Goal: Transaction & Acquisition: Purchase product/service

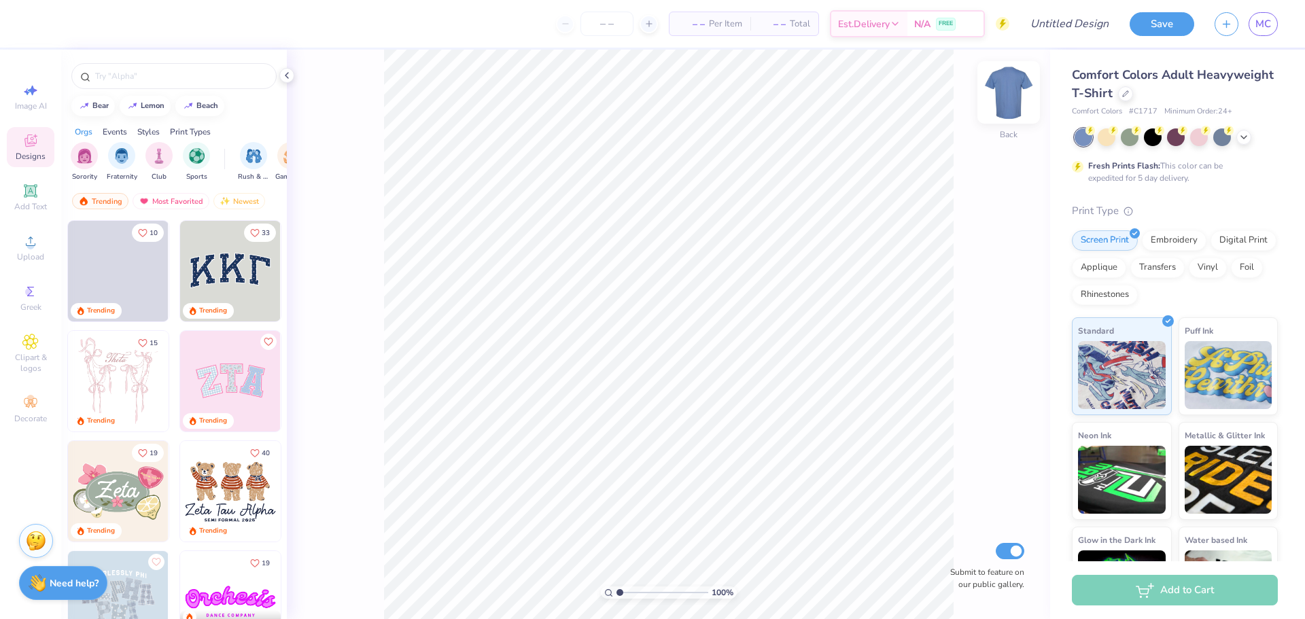
click at [1003, 94] on img at bounding box center [1008, 92] width 54 height 54
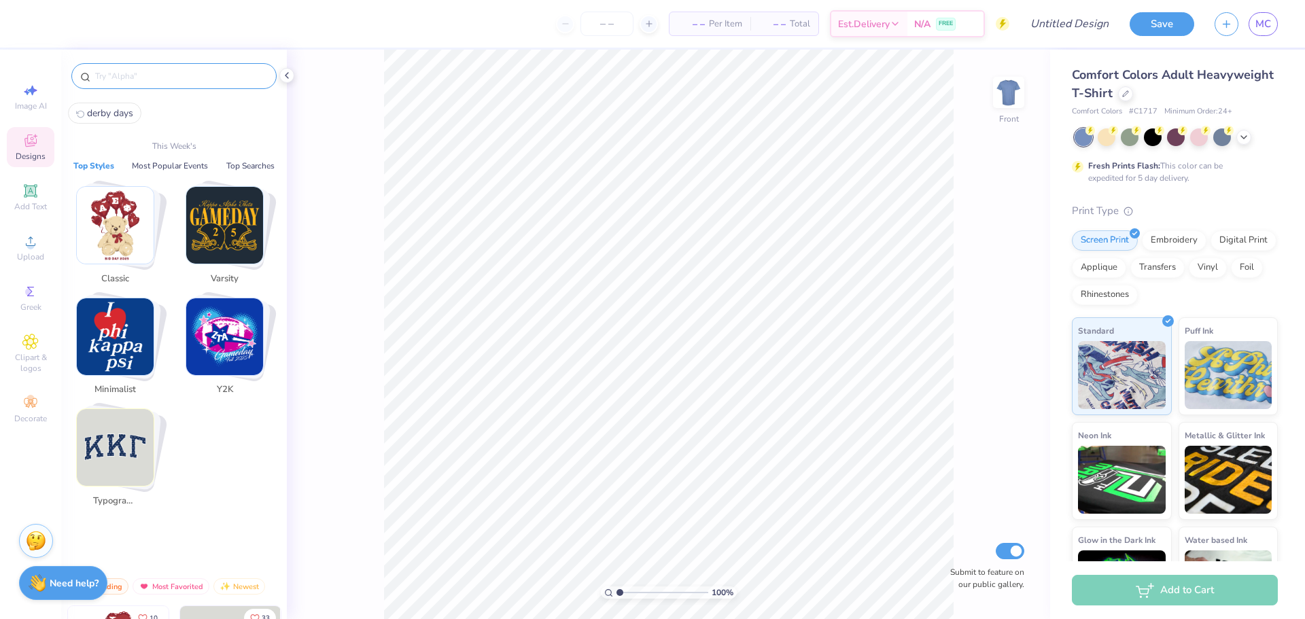
click at [157, 81] on input "text" at bounding box center [181, 76] width 174 height 14
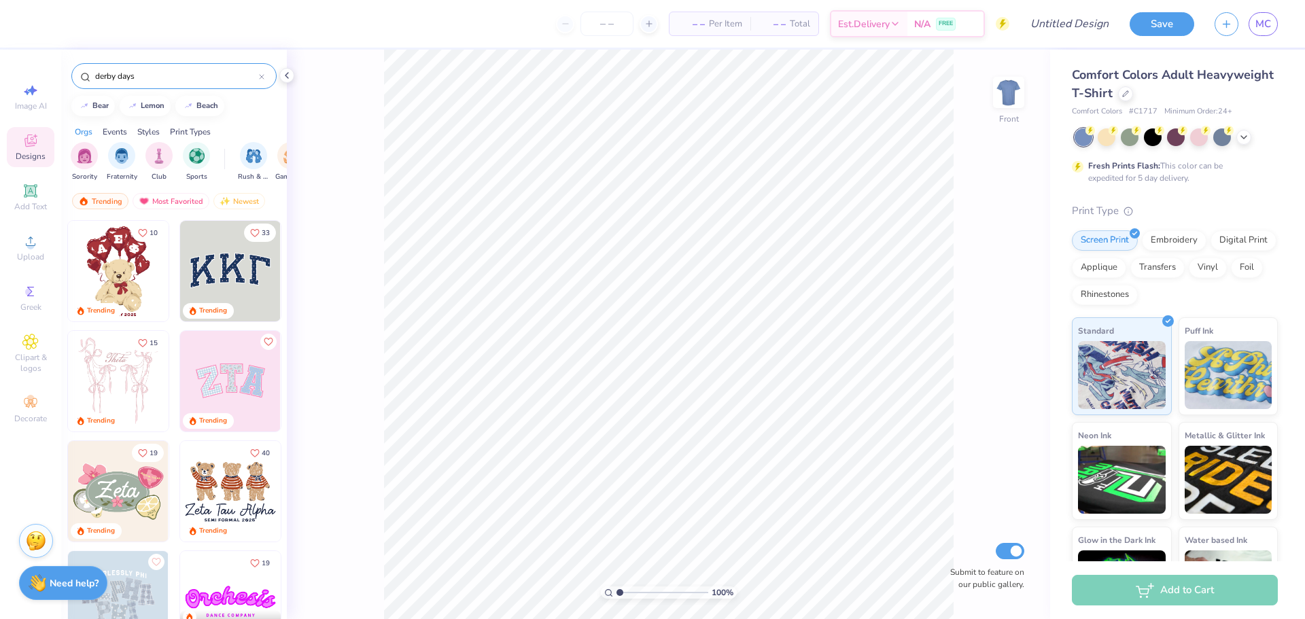
type input "derby days"
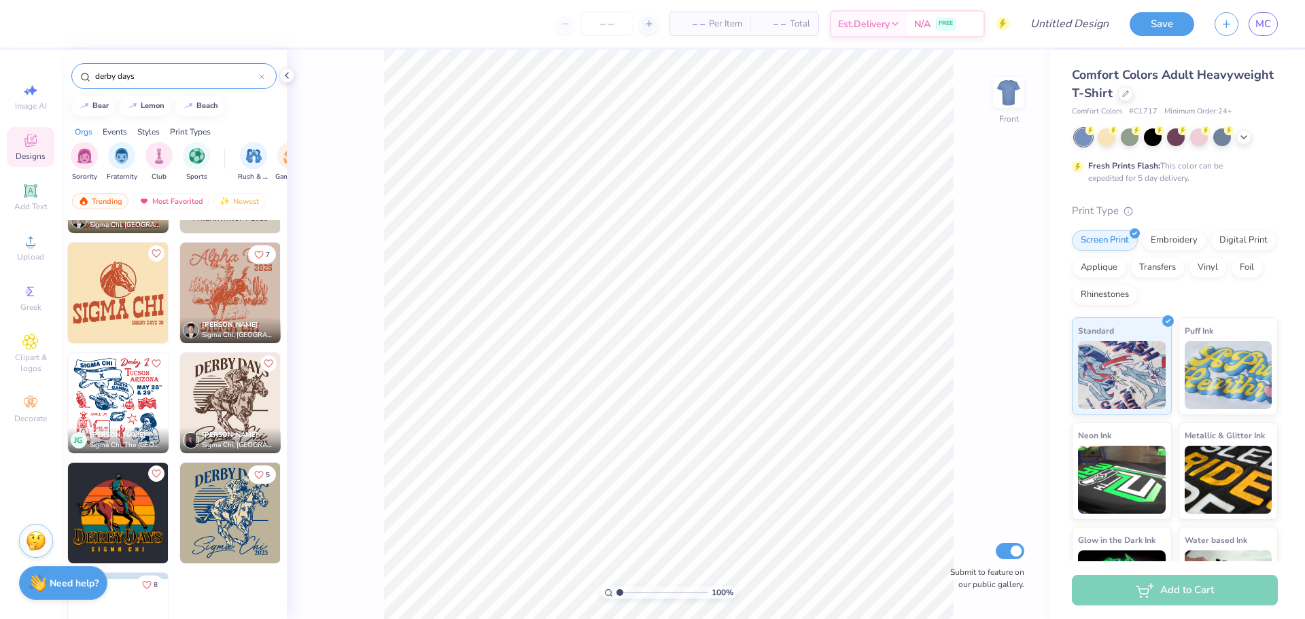
scroll to position [101, 0]
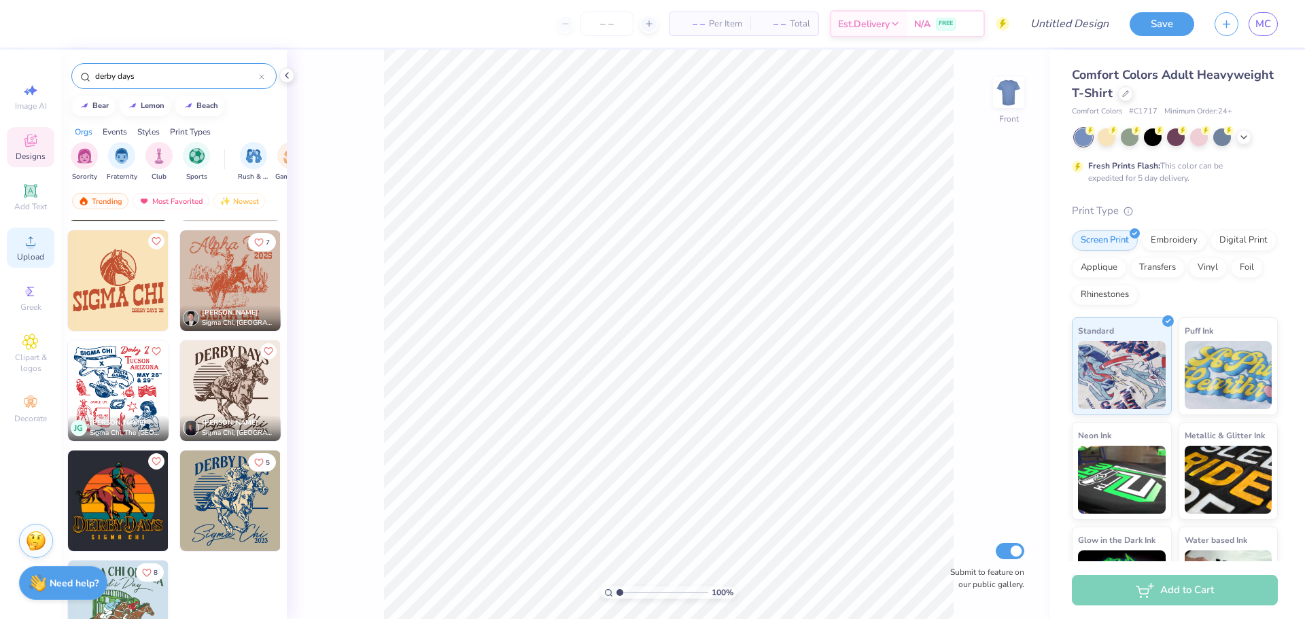
click at [37, 260] on span "Upload" at bounding box center [30, 256] width 27 height 11
click at [29, 251] on div "Upload" at bounding box center [31, 248] width 48 height 40
click at [3, 294] on div "Image AI Designs Add Text Upload Greek Clipart & logos Decorate" at bounding box center [30, 335] width 61 height 570
click at [7, 255] on div "Upload" at bounding box center [31, 248] width 48 height 40
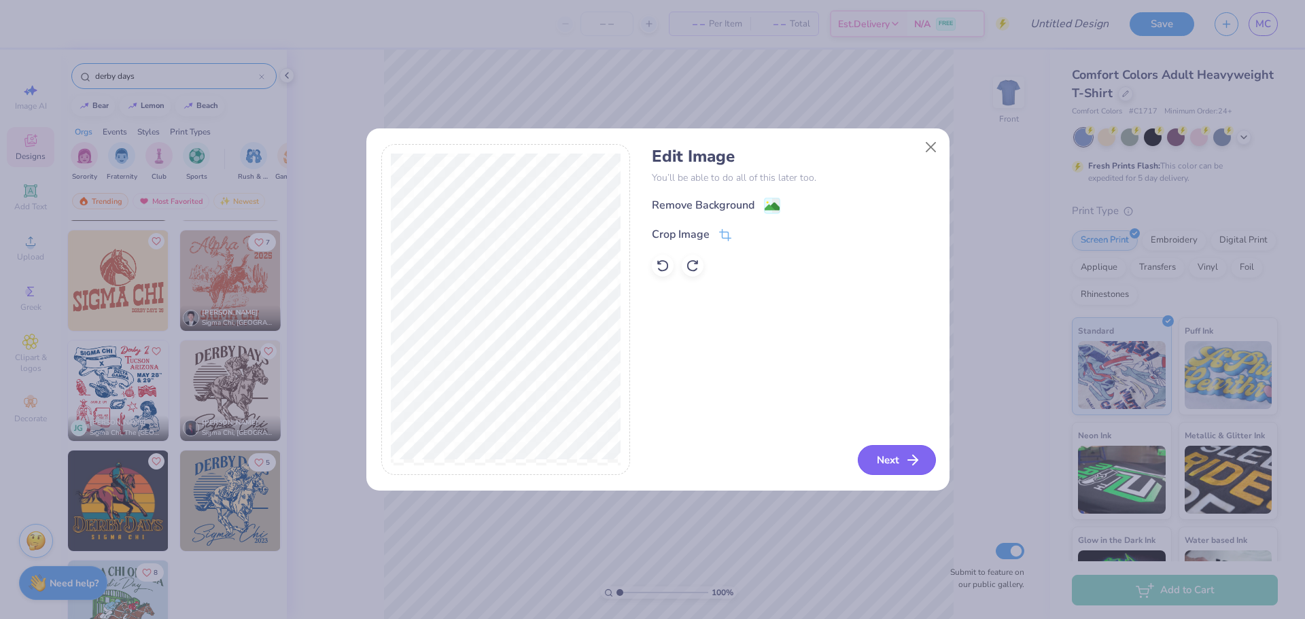
click at [889, 462] on button "Next" at bounding box center [897, 460] width 78 height 30
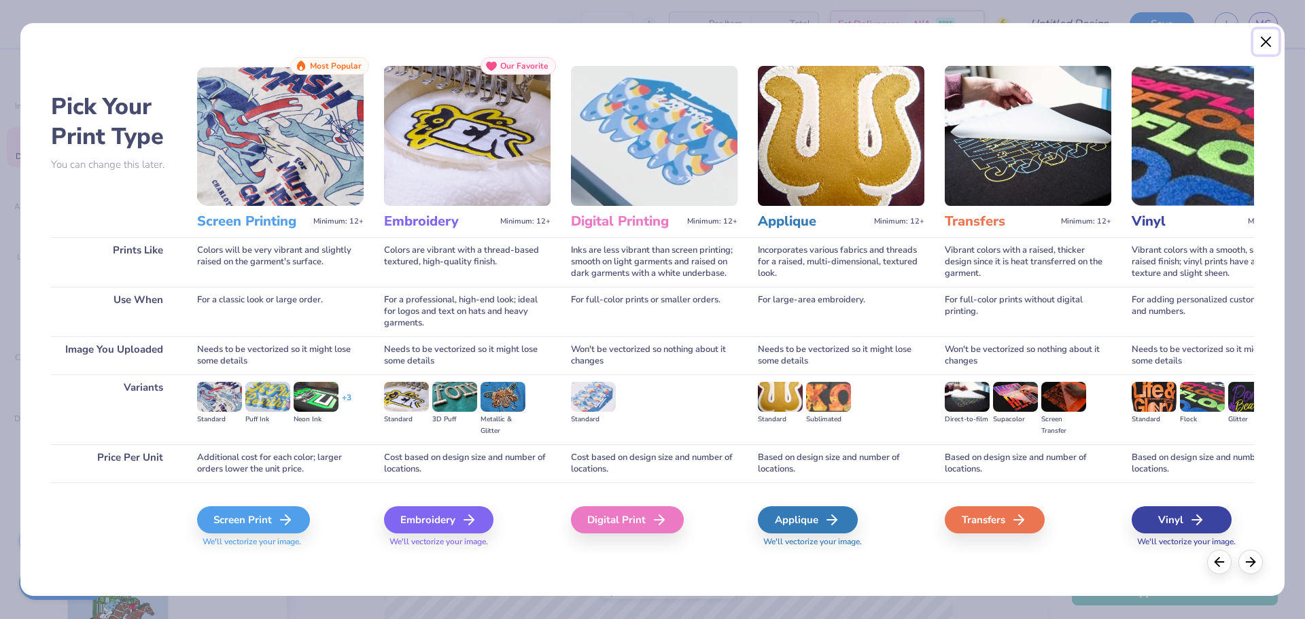
click at [1269, 44] on button "Close" at bounding box center [1266, 42] width 26 height 26
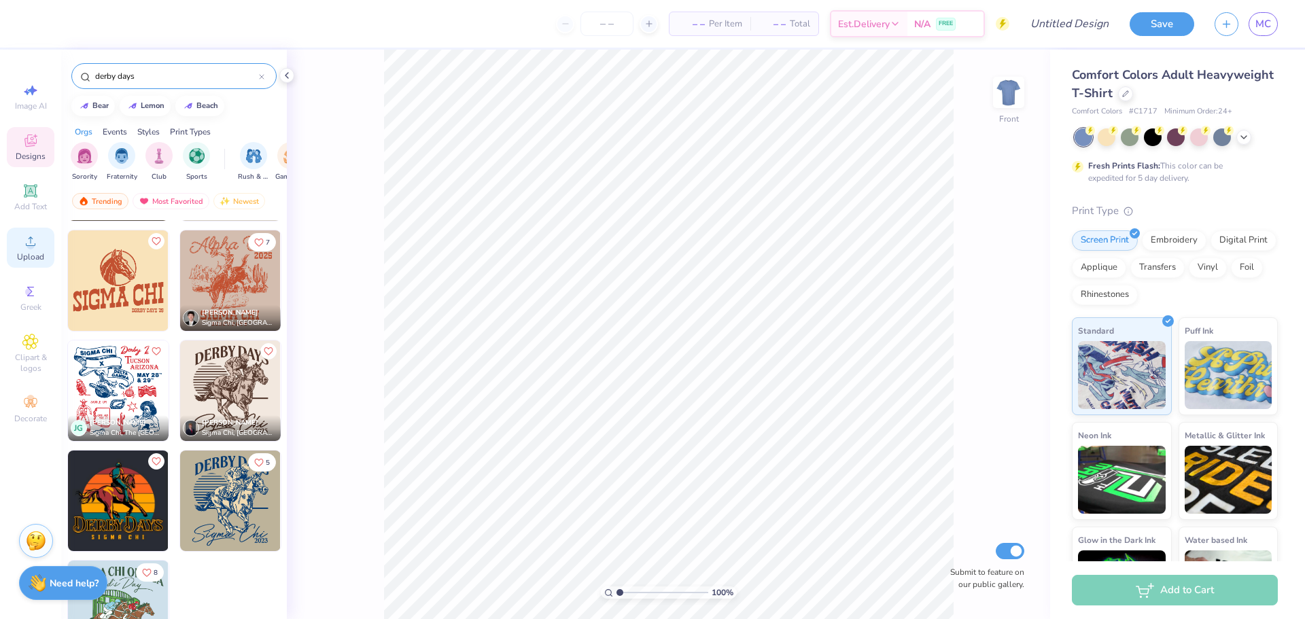
click at [37, 247] on icon at bounding box center [30, 241] width 16 height 16
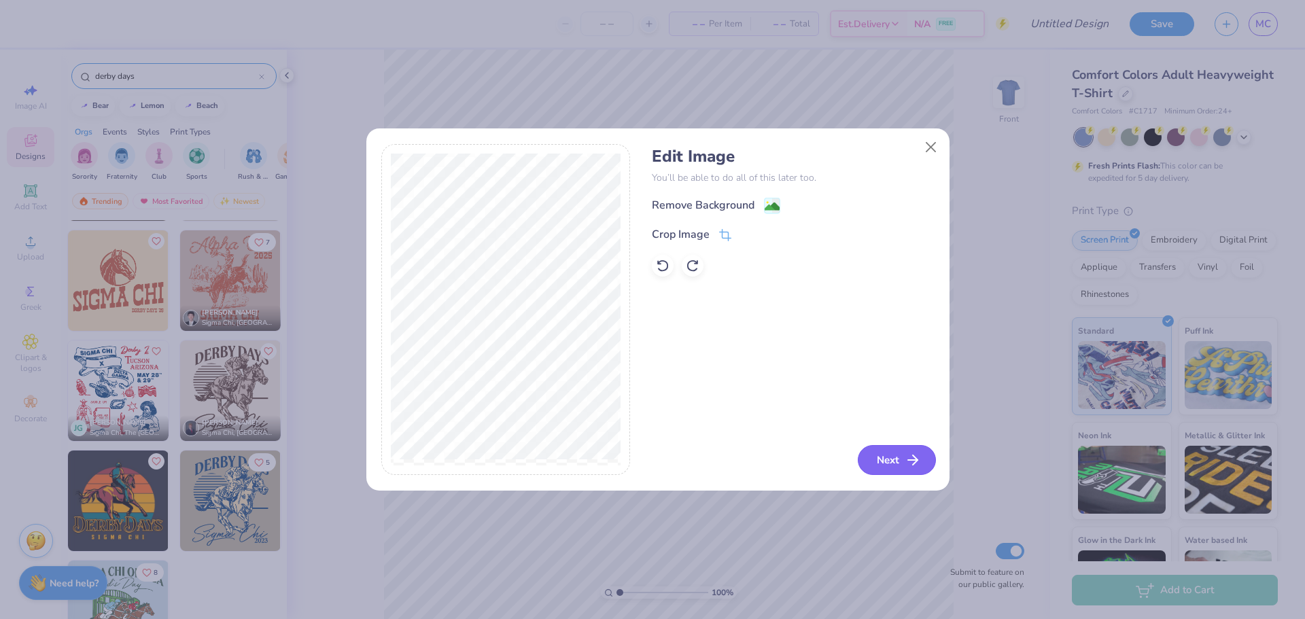
click at [876, 452] on button "Next" at bounding box center [897, 460] width 78 height 30
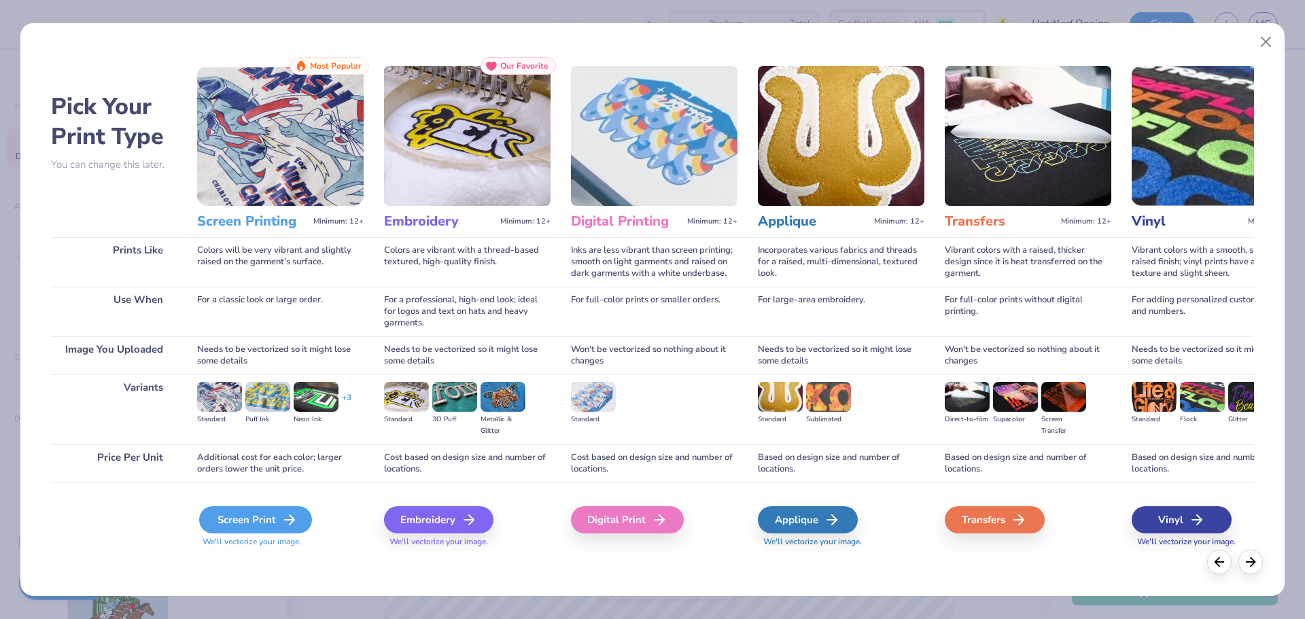
click at [221, 522] on div "Screen Print" at bounding box center [255, 519] width 113 height 27
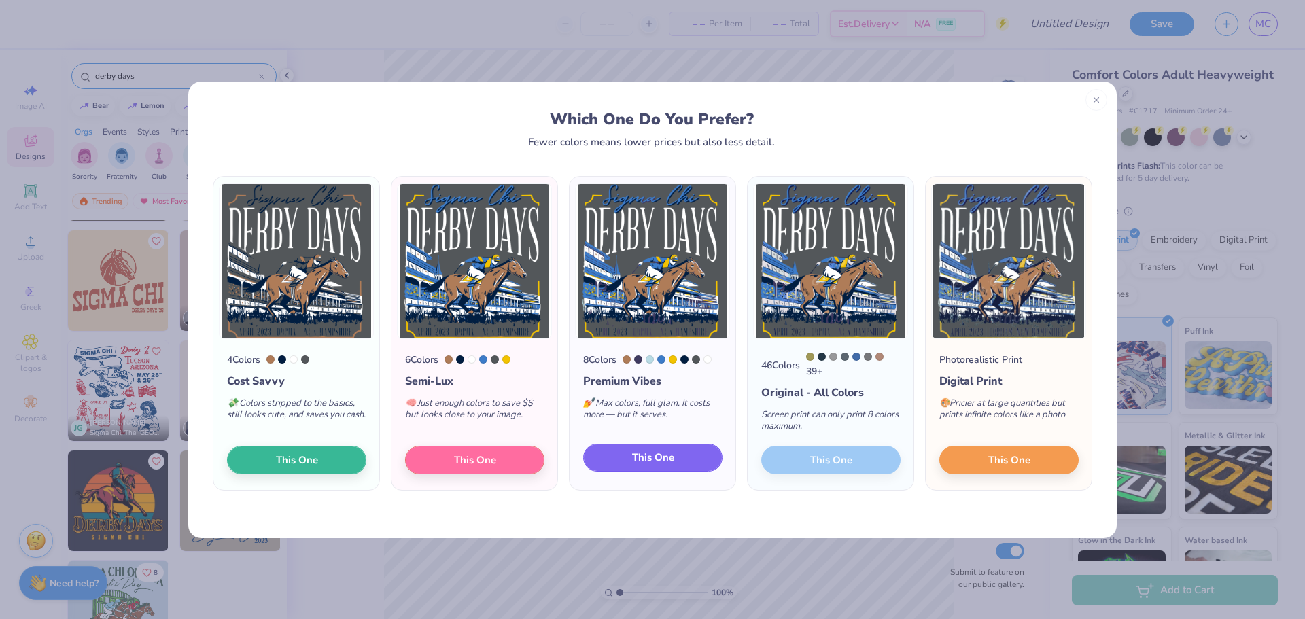
click at [657, 460] on span "This One" at bounding box center [653, 458] width 42 height 16
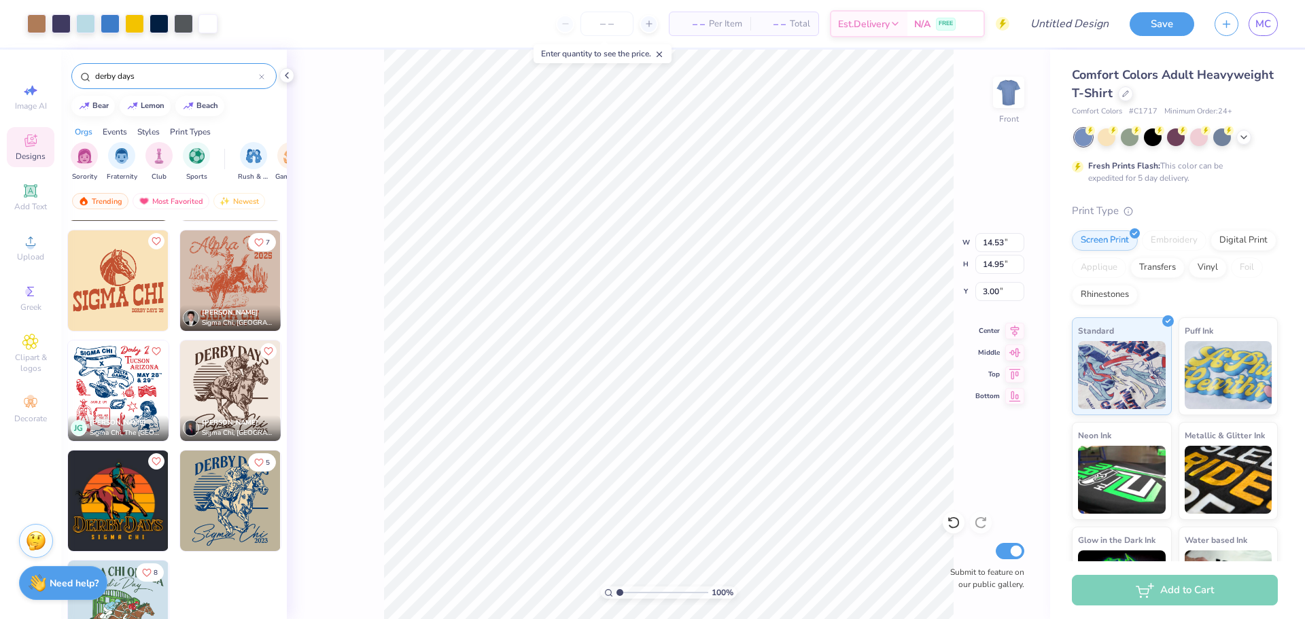
type input "3.00"
click at [727, 497] on li "Ungroup" at bounding box center [734, 496] width 107 height 27
type input "14.53"
type input "14.92"
type input "3.00"
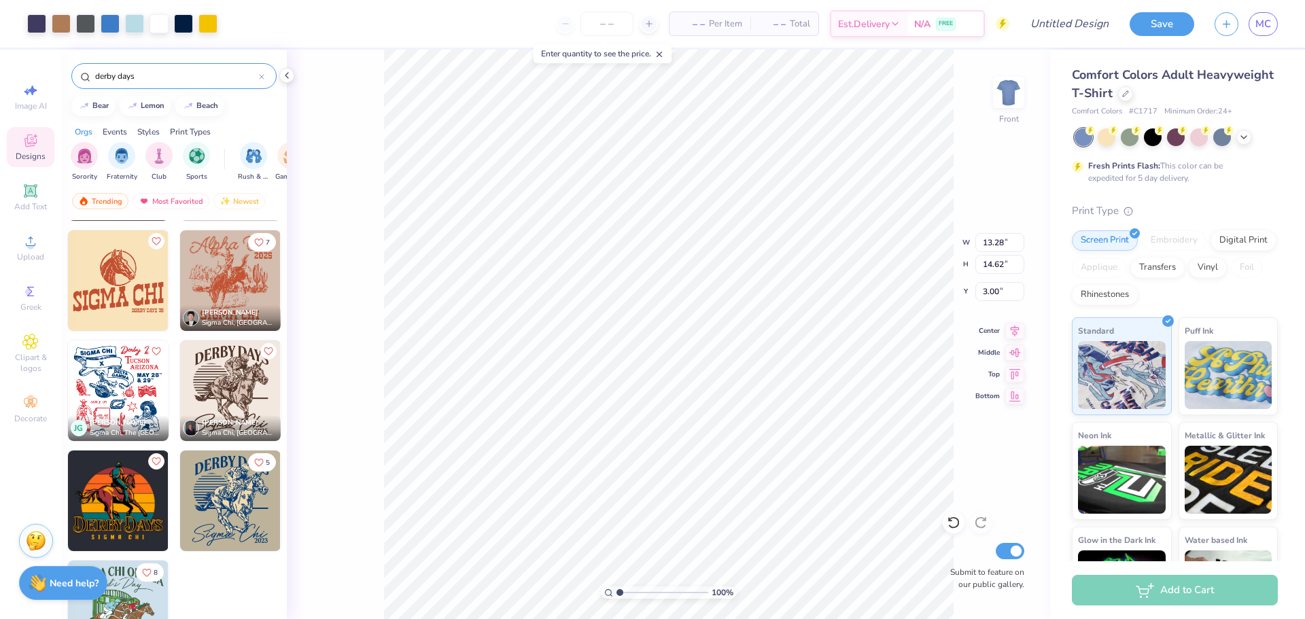
type input "13.28"
type input "14.62"
type input "3.22"
type input "11.74"
type input "13.16"
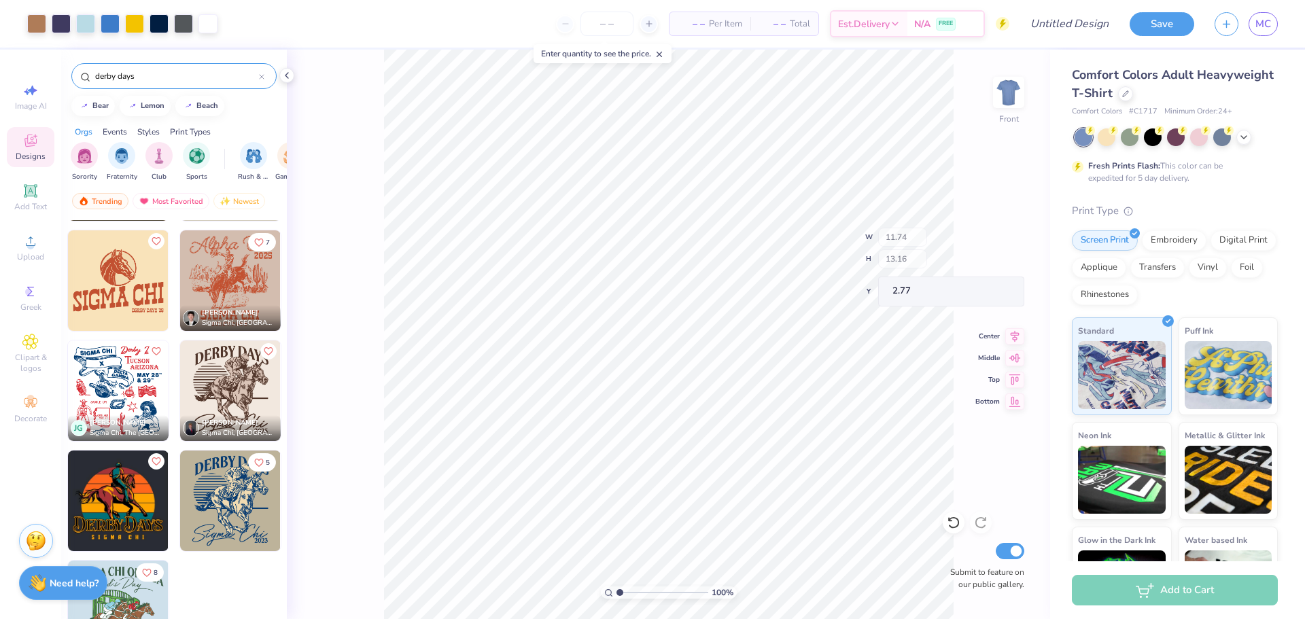
type input "2.77"
type input "11.01"
type input "12.34"
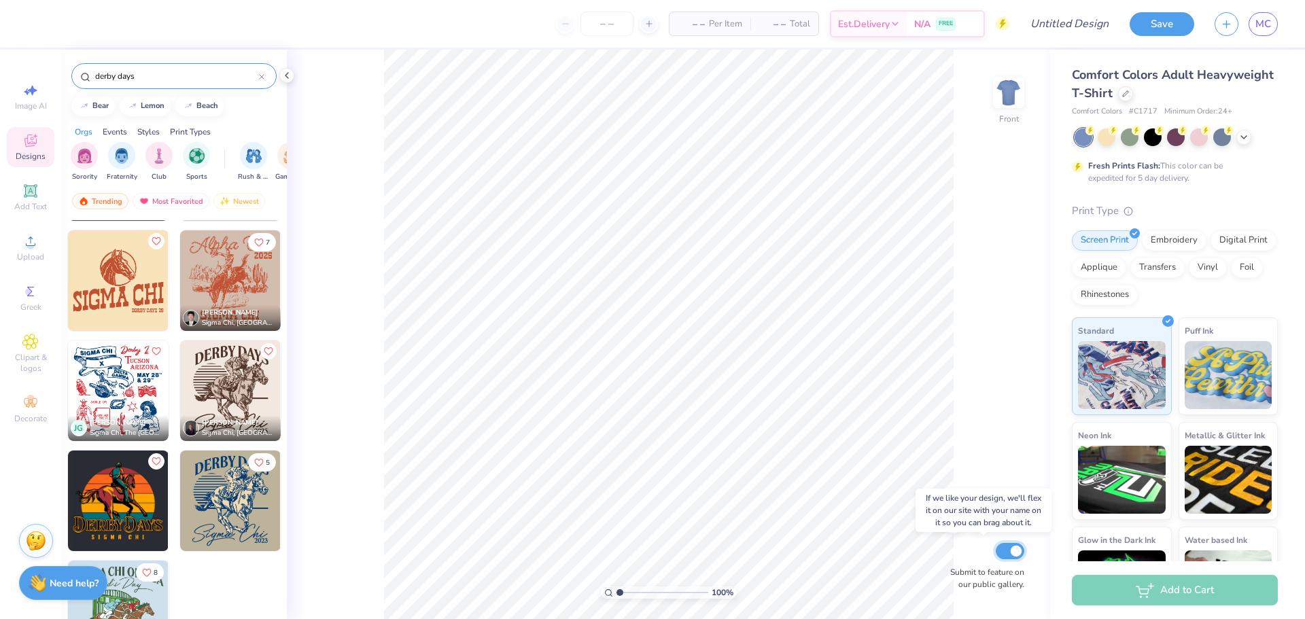
click at [1011, 551] on input "Submit to feature on our public gallery." at bounding box center [1010, 551] width 29 height 16
checkbox input "false"
click at [1245, 143] on div at bounding box center [1243, 135] width 15 height 15
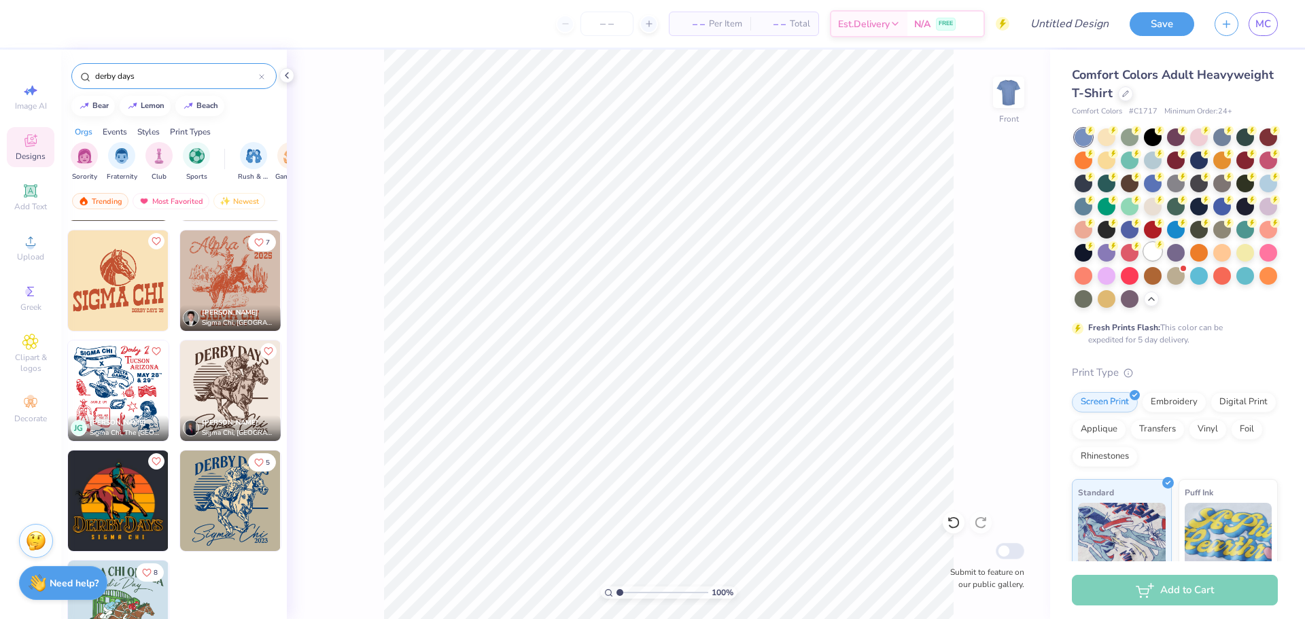
drag, startPoint x: 1094, startPoint y: 275, endPoint x: 1083, endPoint y: 281, distance: 12.5
click at [1091, 279] on div at bounding box center [1176, 217] width 203 height 179
click at [1144, 260] on div at bounding box center [1153, 252] width 18 height 18
click at [1008, 93] on img at bounding box center [1008, 92] width 54 height 54
click at [1009, 93] on img at bounding box center [1008, 92] width 54 height 54
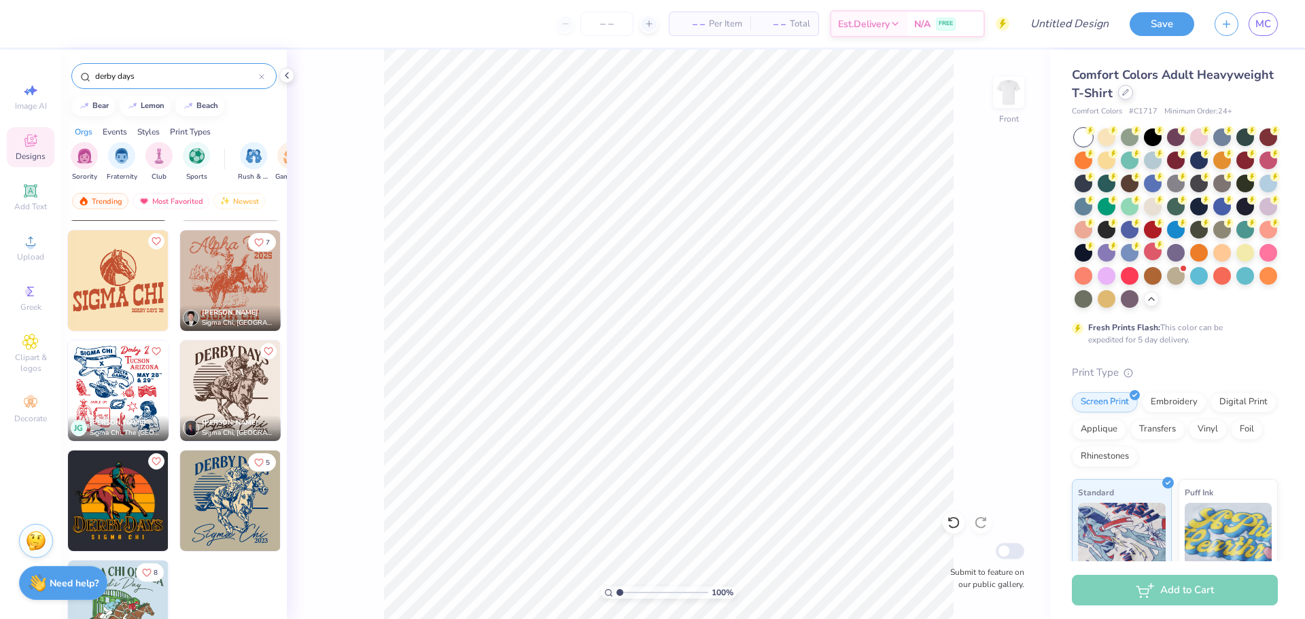
click at [1133, 96] on div at bounding box center [1125, 92] width 15 height 15
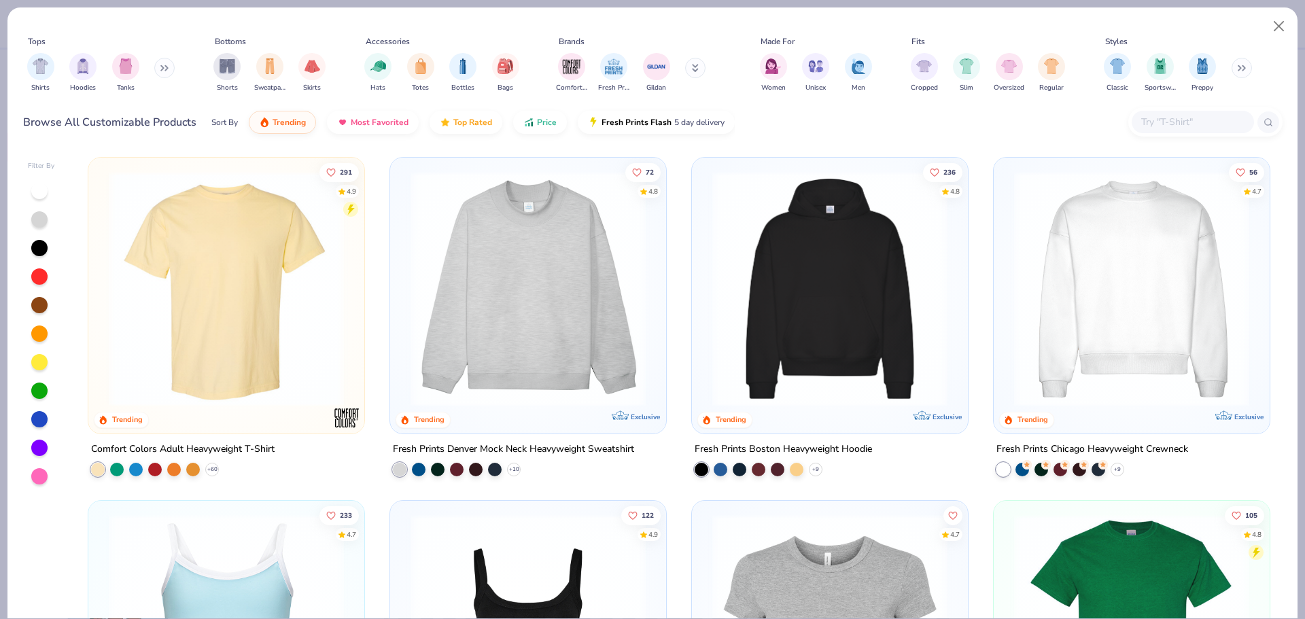
click at [1162, 110] on div at bounding box center [1205, 121] width 154 height 29
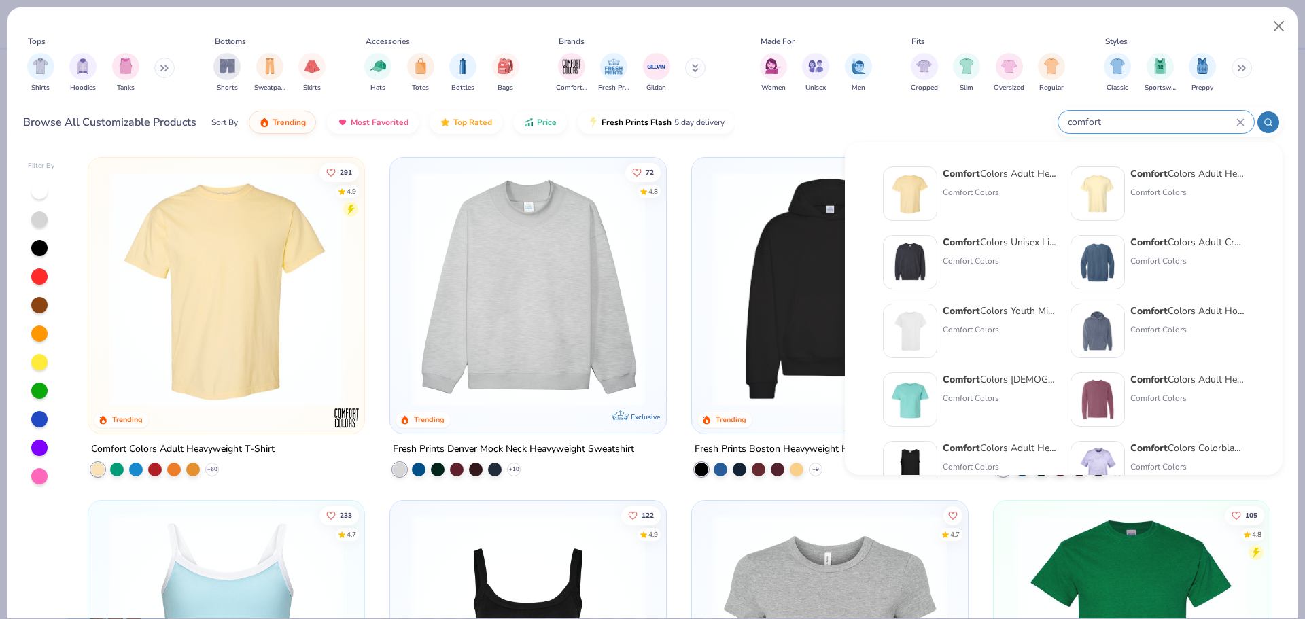
type input "comfort"
click at [1003, 169] on div "Comfort Colors Adult Heavyweight T-Shirt" at bounding box center [1000, 174] width 114 height 14
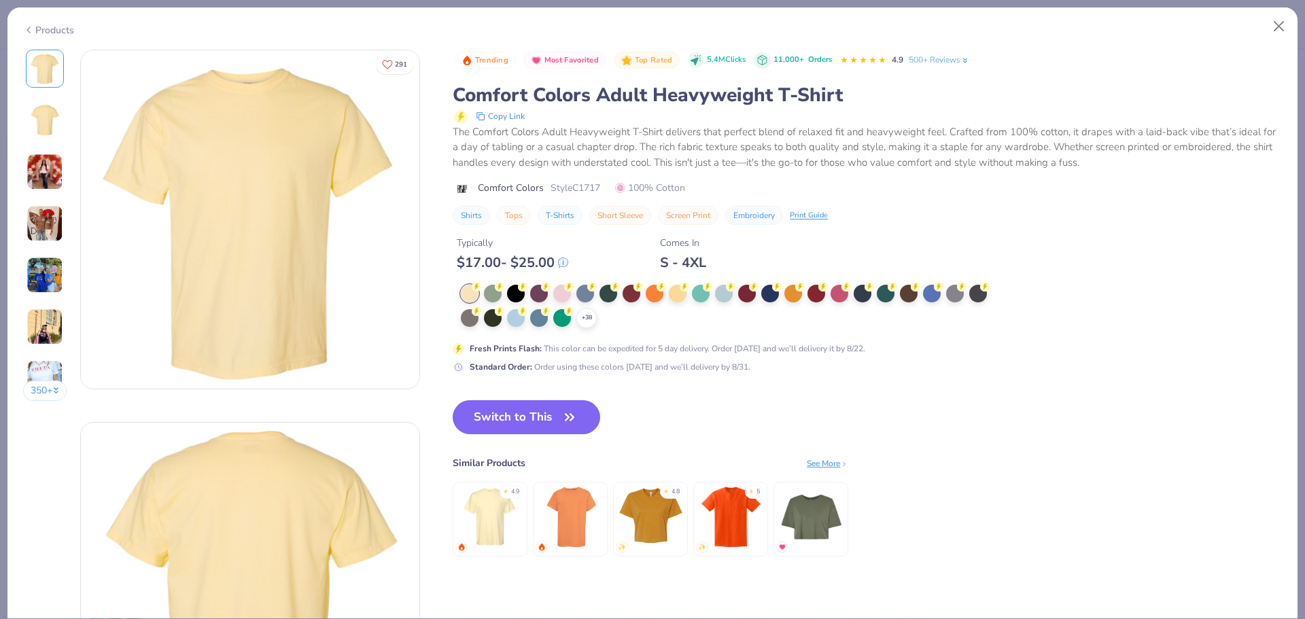
drag, startPoint x: 5, startPoint y: 30, endPoint x: 29, endPoint y: 29, distance: 23.8
click at [8, 29] on div "Products 350 + 291 DU [GEOGRAPHIC_DATA], [US_STATE][GEOGRAPHIC_DATA] AU [GEOGRA…" at bounding box center [652, 309] width 1305 height 619
click at [29, 29] on polyline at bounding box center [28, 29] width 3 height 5
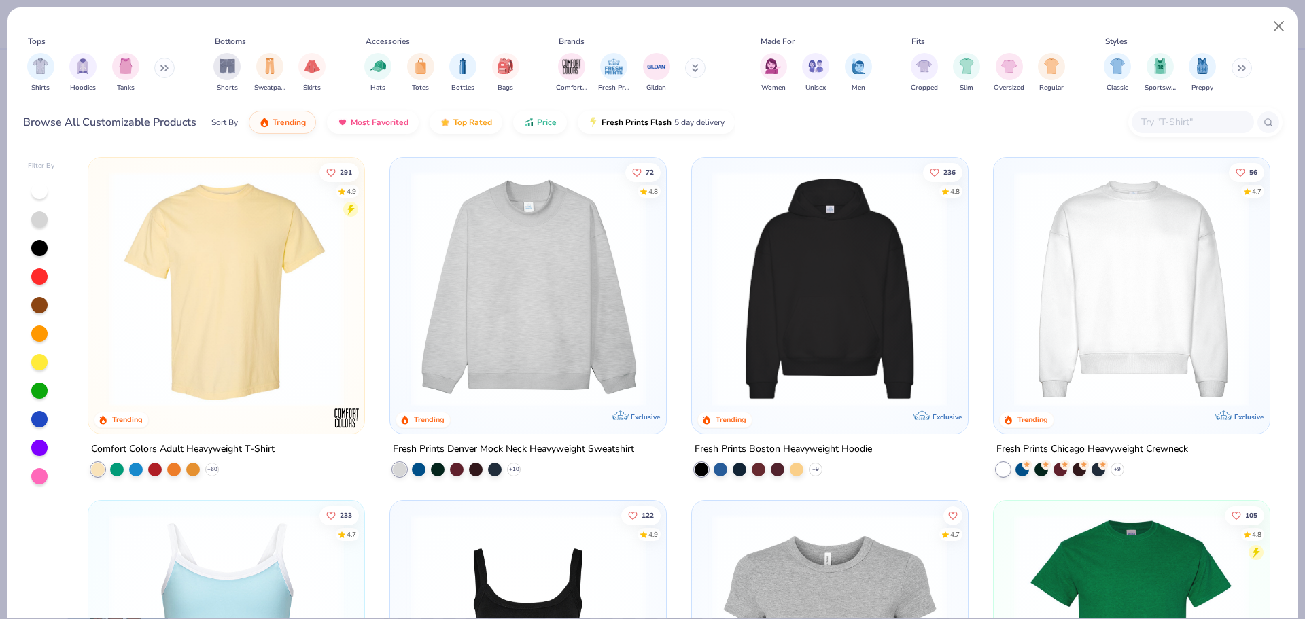
click at [1152, 127] on input "text" at bounding box center [1192, 122] width 105 height 16
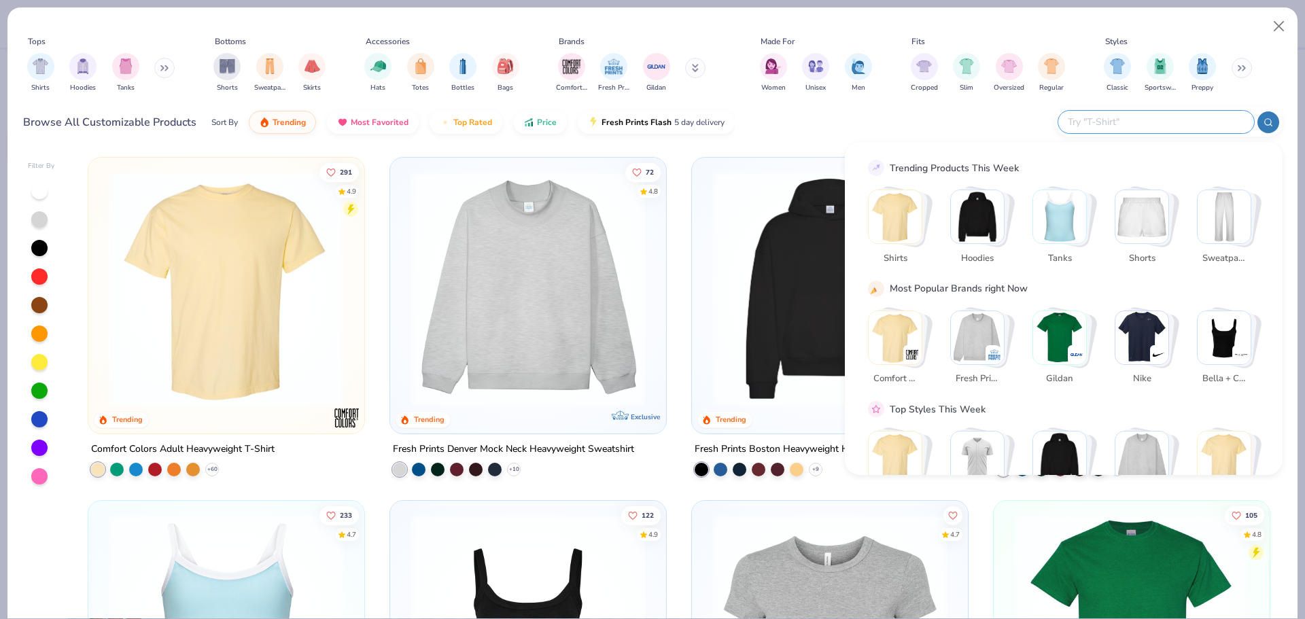
click at [901, 328] on img "Stack Card Button Comfort Colors" at bounding box center [895, 337] width 53 height 53
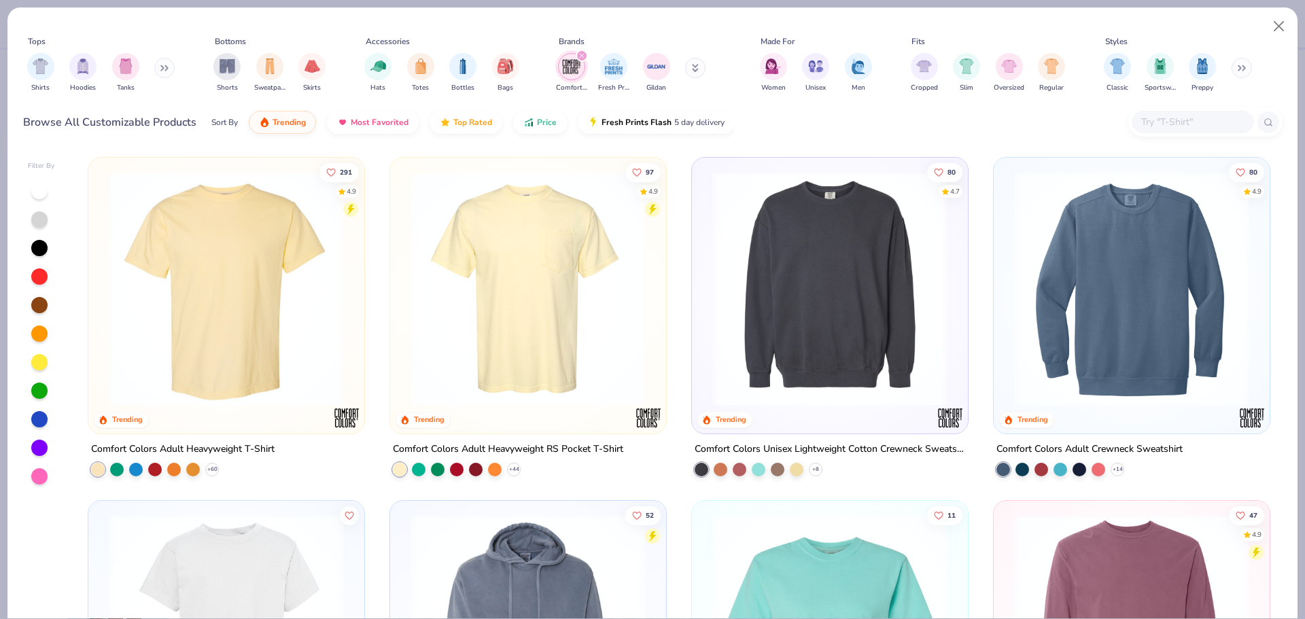
click at [512, 270] on img at bounding box center [528, 288] width 249 height 235
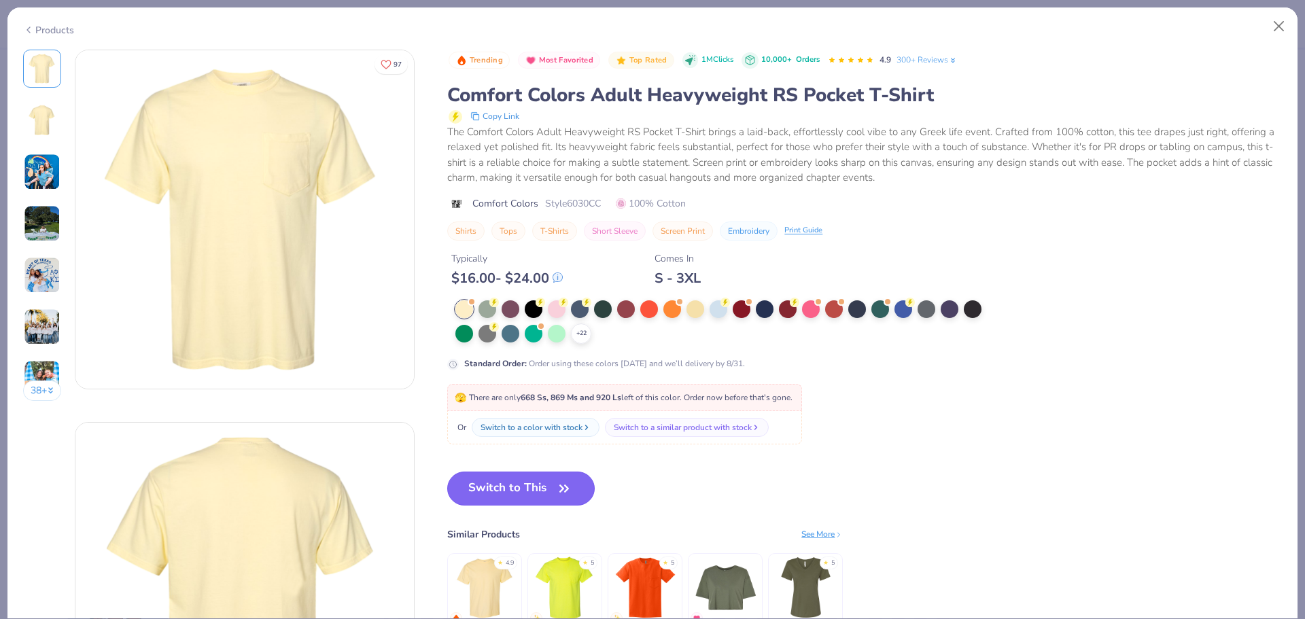
click at [532, 485] on button "Switch to This" at bounding box center [520, 489] width 147 height 34
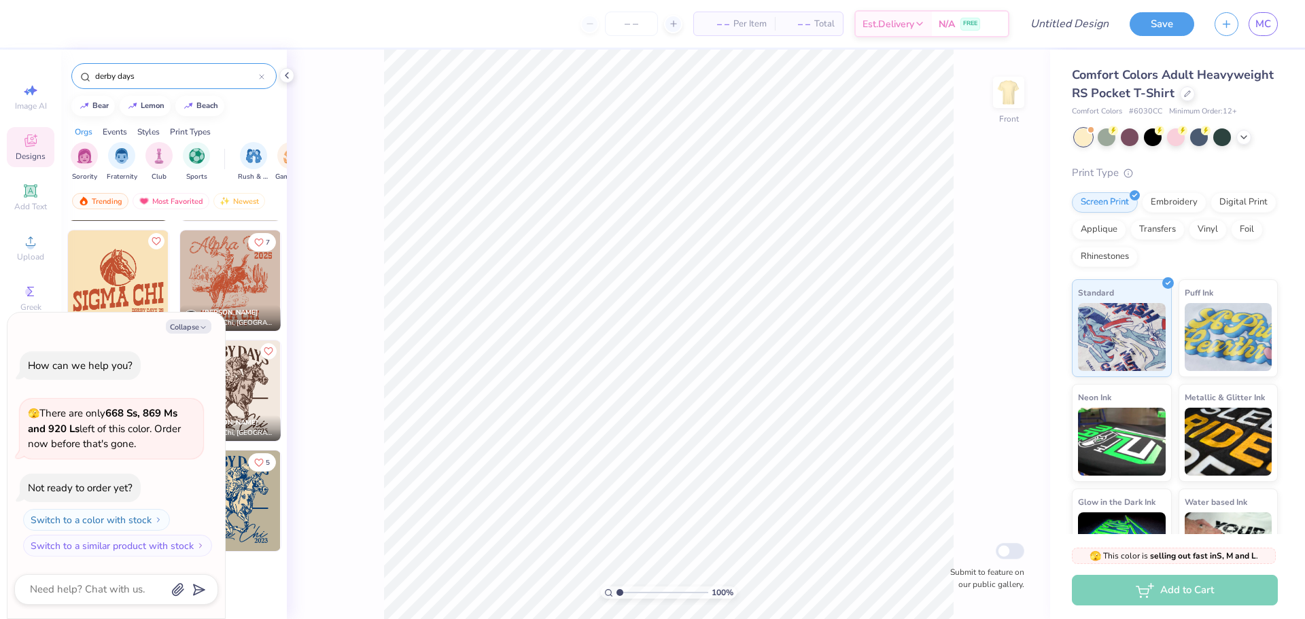
click at [1245, 146] on div at bounding box center [1176, 137] width 203 height 18
click at [1244, 143] on div at bounding box center [1243, 135] width 15 height 15
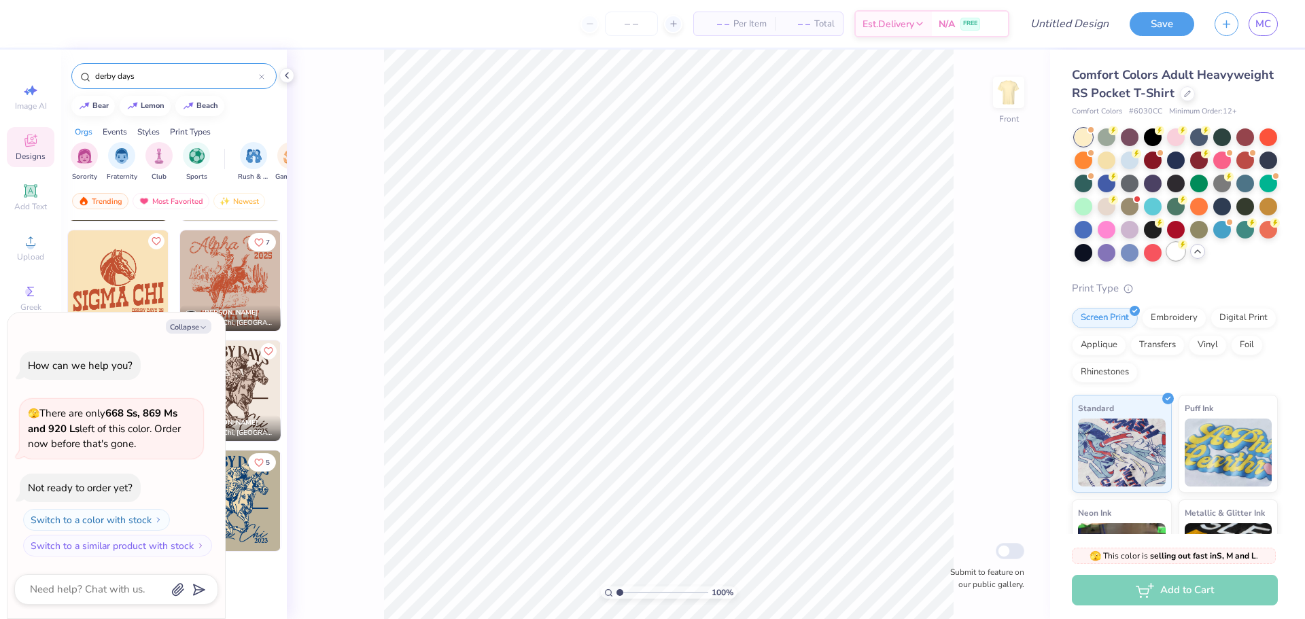
click at [1167, 260] on div at bounding box center [1176, 252] width 18 height 18
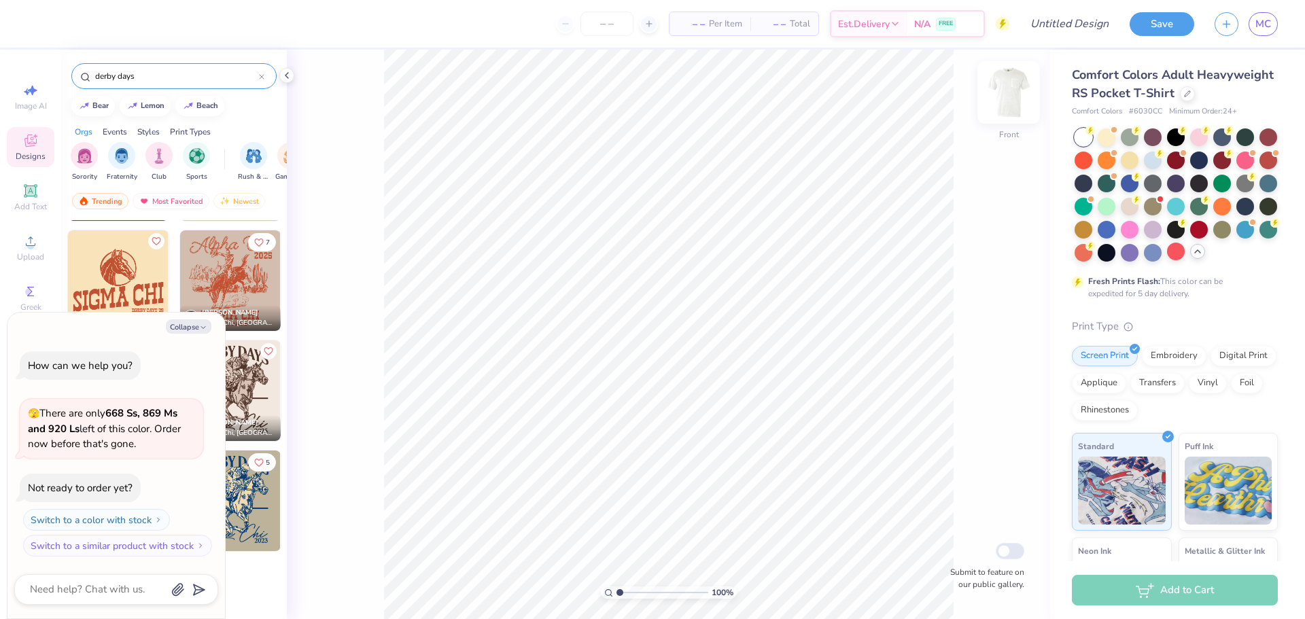
click at [1015, 93] on img at bounding box center [1008, 92] width 54 height 54
click at [32, 248] on circle at bounding box center [30, 245] width 7 height 7
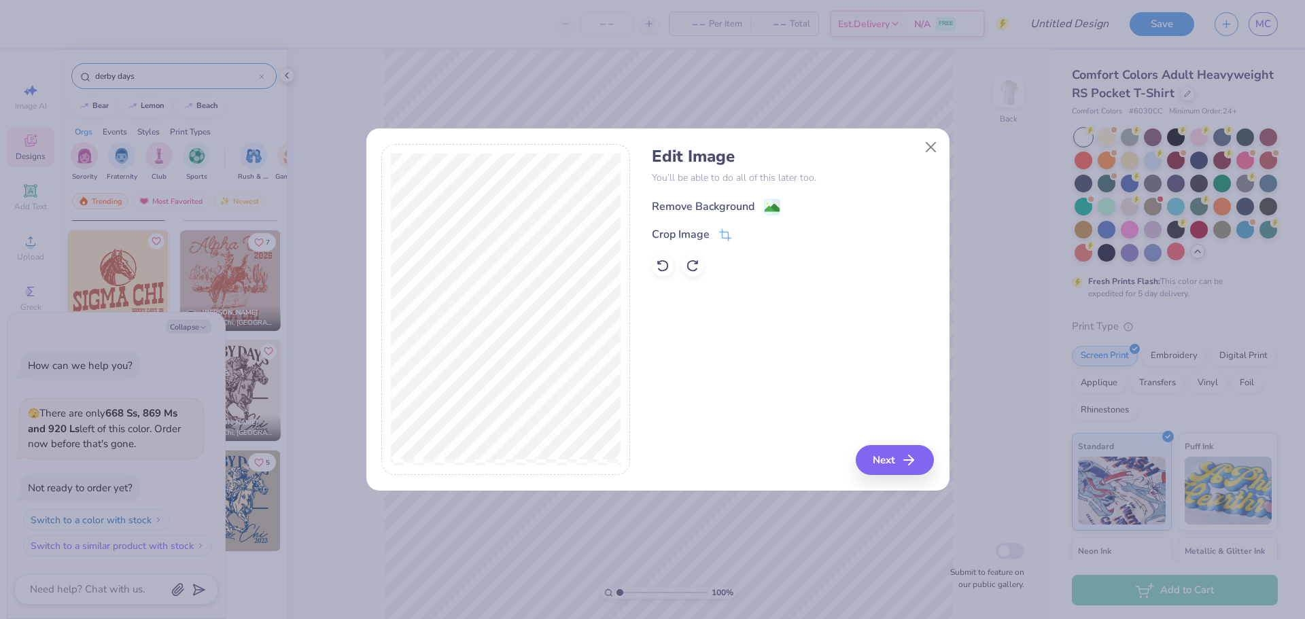
click at [762, 211] on div "Remove Background" at bounding box center [716, 206] width 128 height 17
click at [878, 463] on button "Next" at bounding box center [897, 460] width 78 height 30
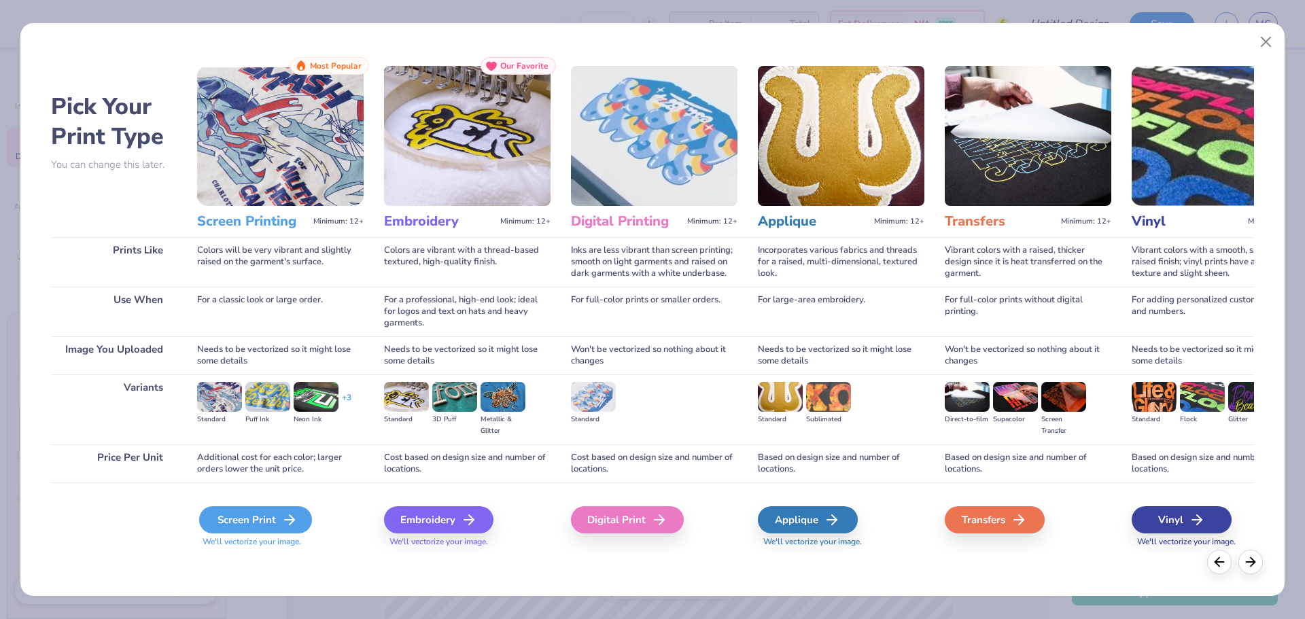
click at [260, 523] on div "Screen Print" at bounding box center [255, 519] width 113 height 27
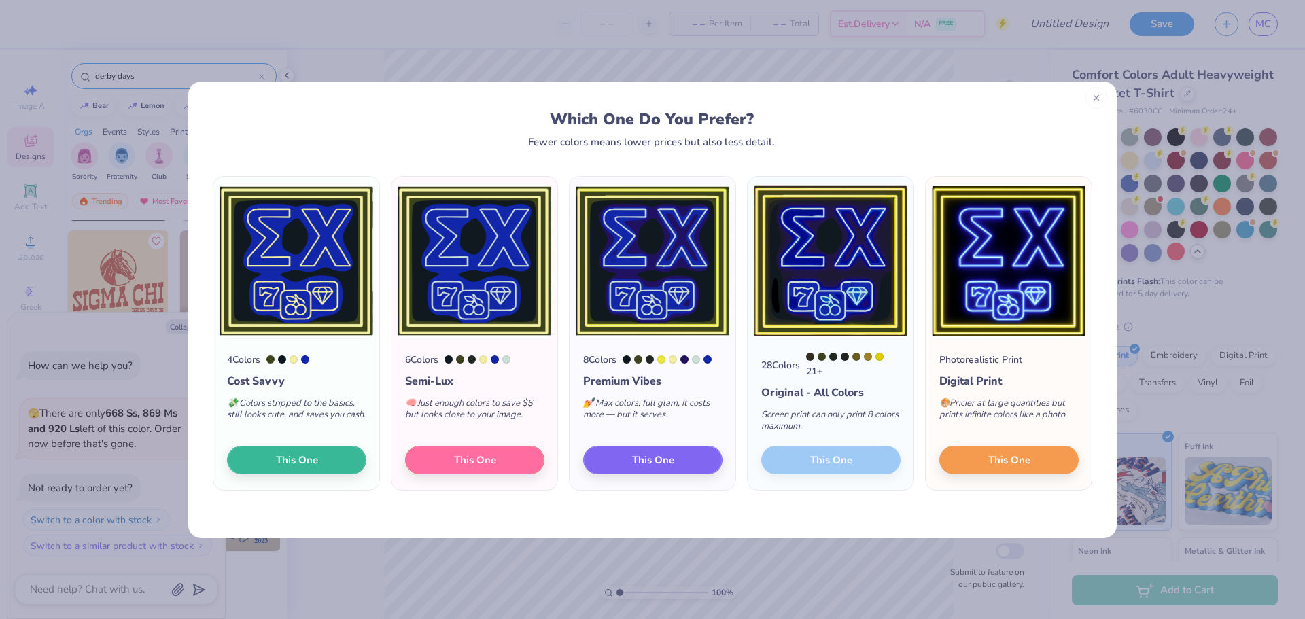
drag, startPoint x: 1094, startPoint y: 103, endPoint x: 1113, endPoint y: 126, distance: 29.5
click at [1094, 103] on div at bounding box center [1096, 98] width 22 height 22
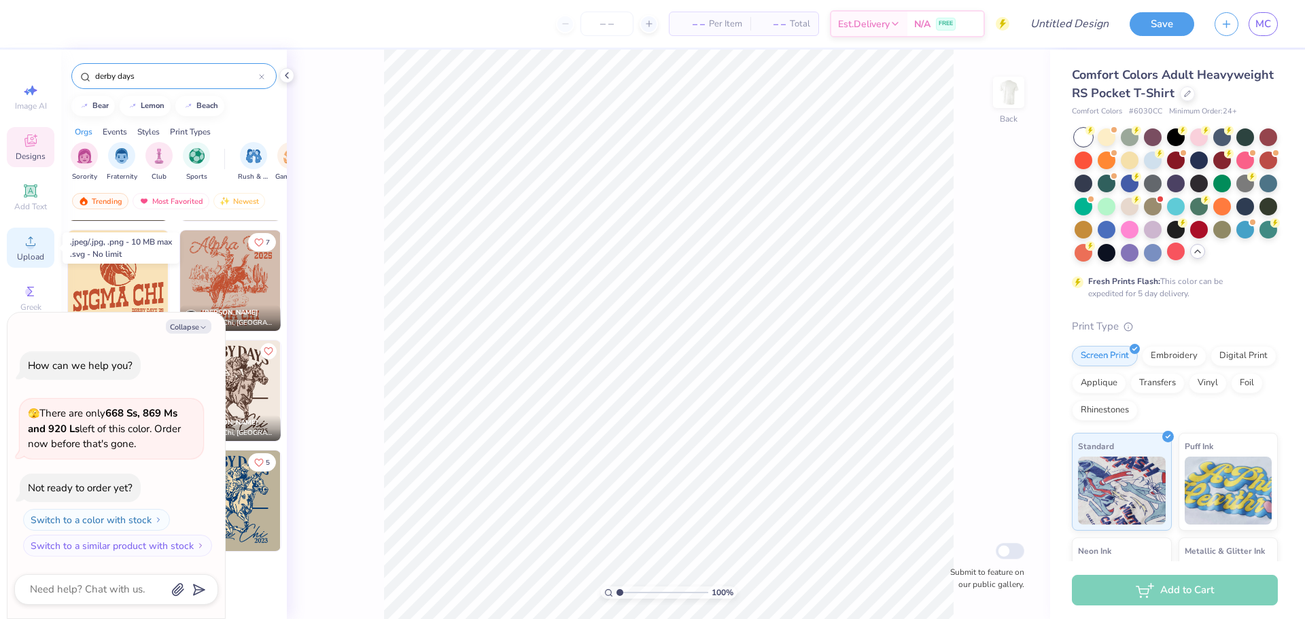
click at [48, 245] on div "Upload" at bounding box center [31, 248] width 48 height 40
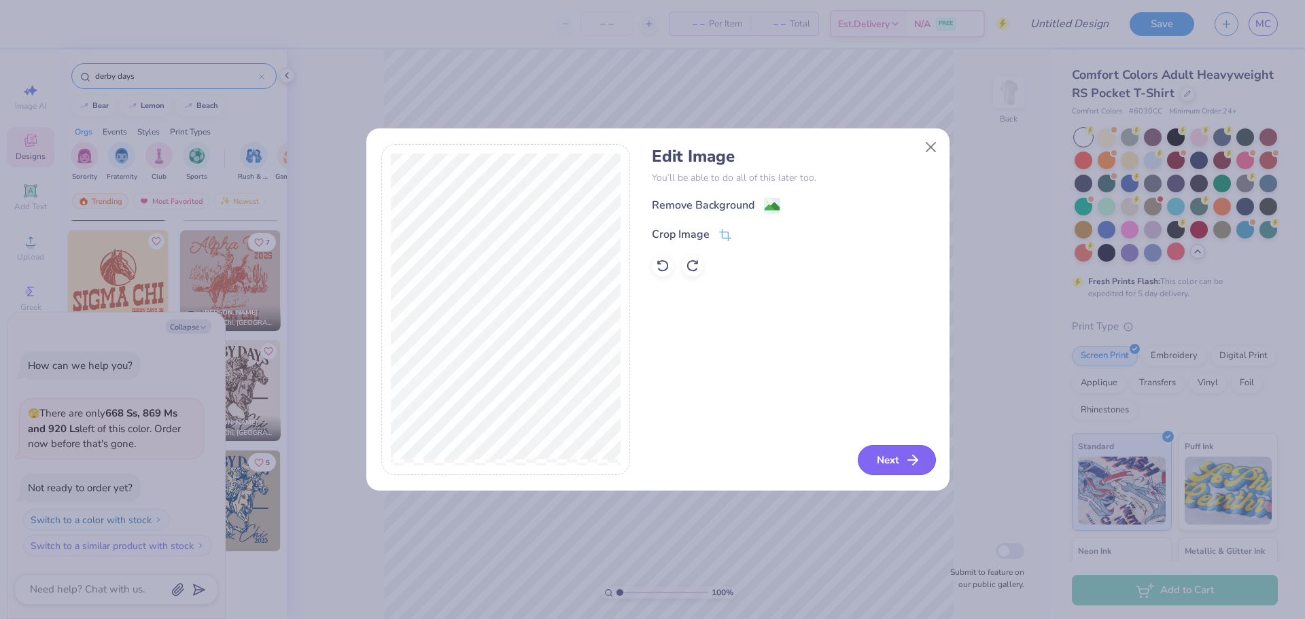
click at [888, 459] on button "Next" at bounding box center [897, 460] width 78 height 30
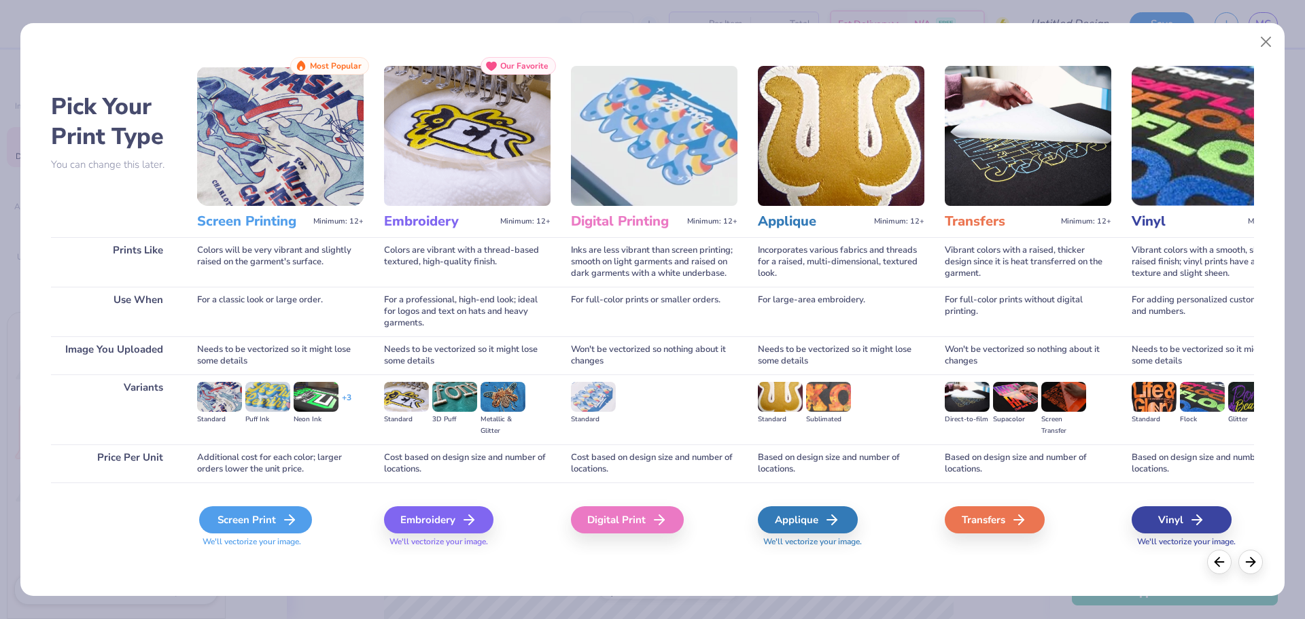
click at [258, 519] on div "Screen Print" at bounding box center [255, 519] width 113 height 27
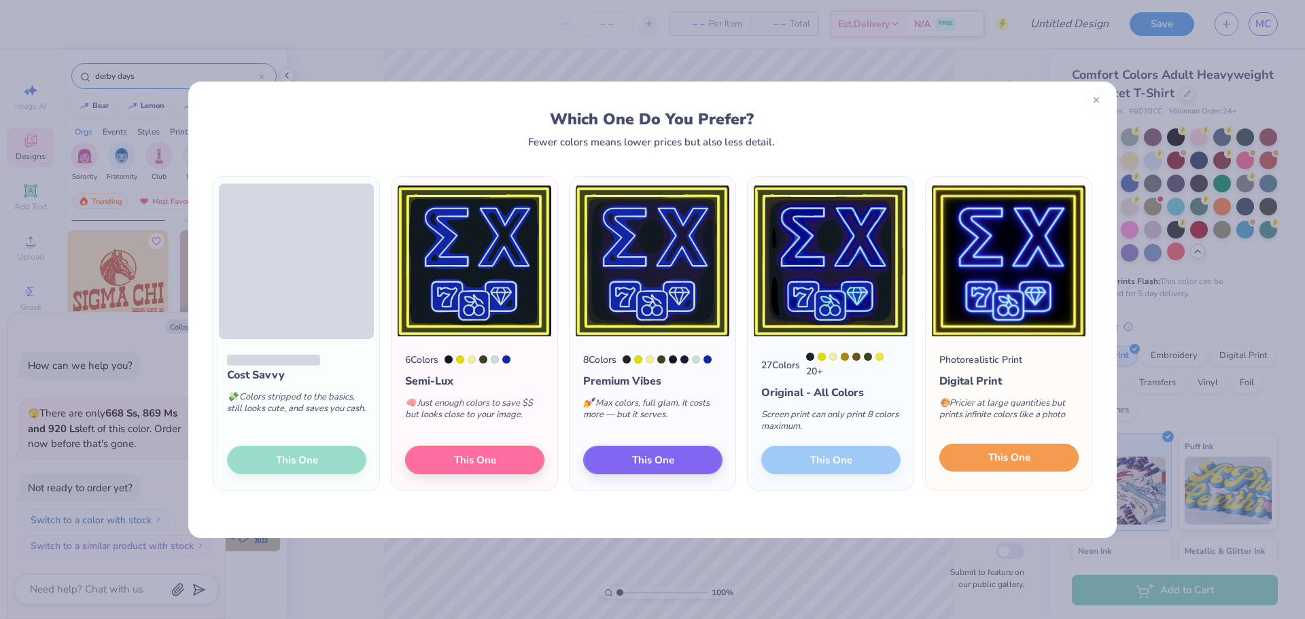
click at [1016, 457] on span "This One" at bounding box center [1009, 458] width 42 height 16
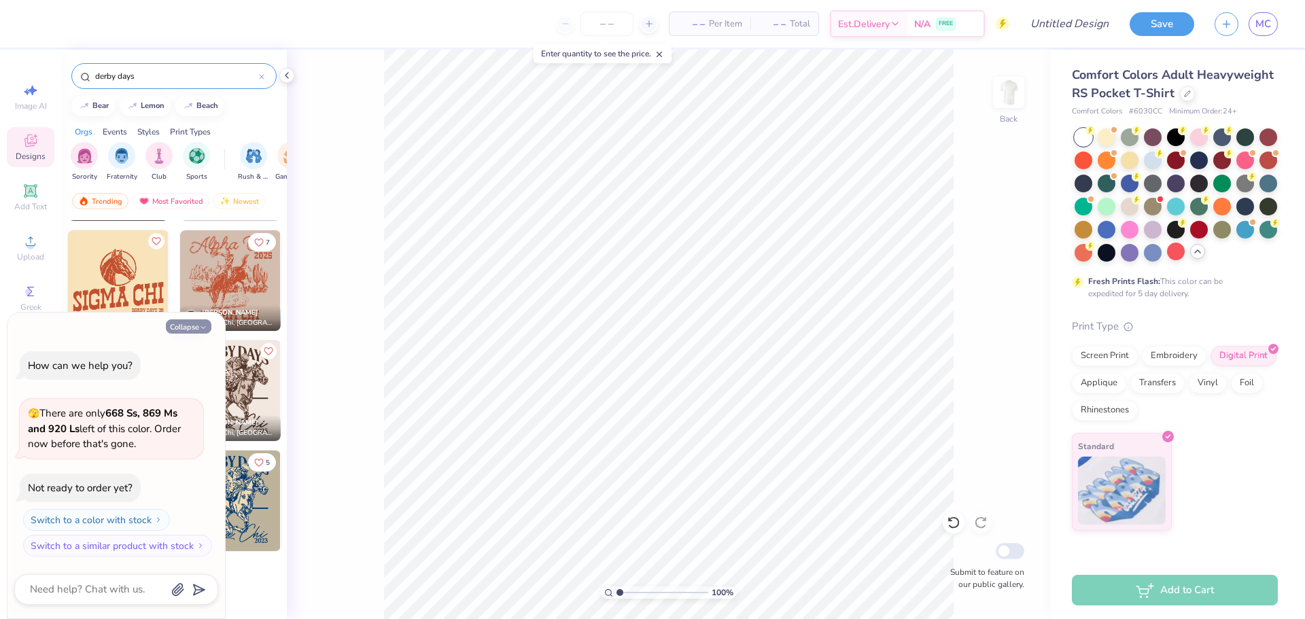
click at [181, 322] on button "Collapse" at bounding box center [189, 326] width 46 height 14
type textarea "x"
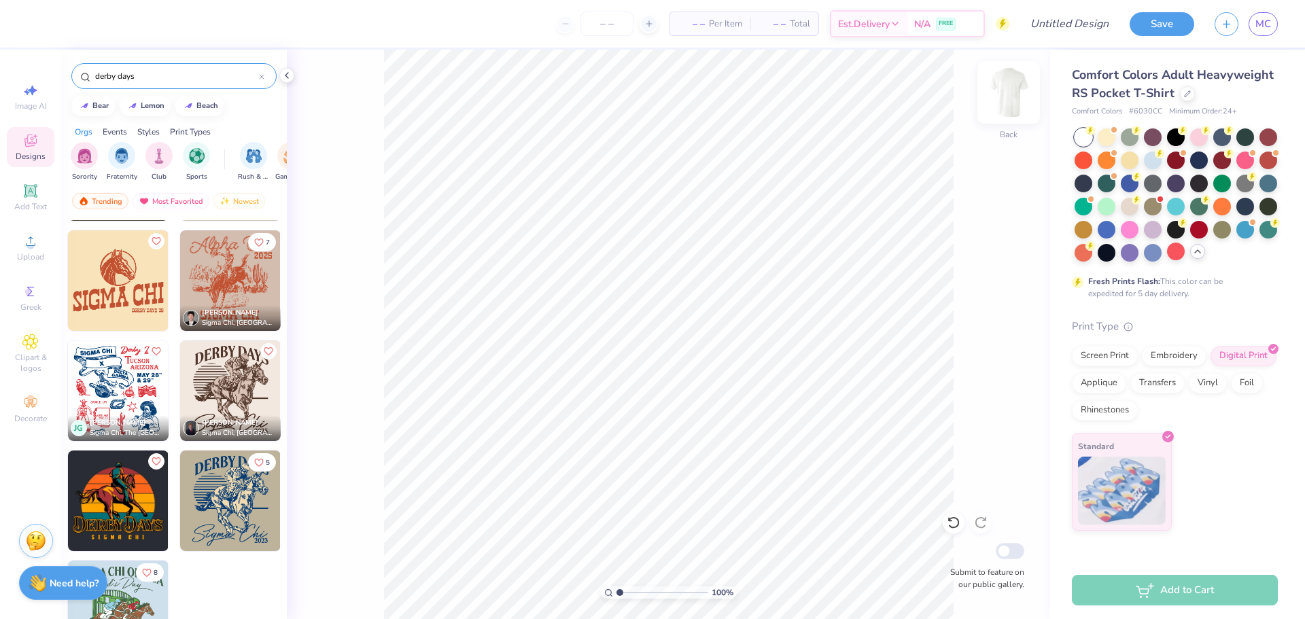
click at [1020, 99] on img at bounding box center [1008, 92] width 54 height 54
